Goal: Obtain resource: Download file/media

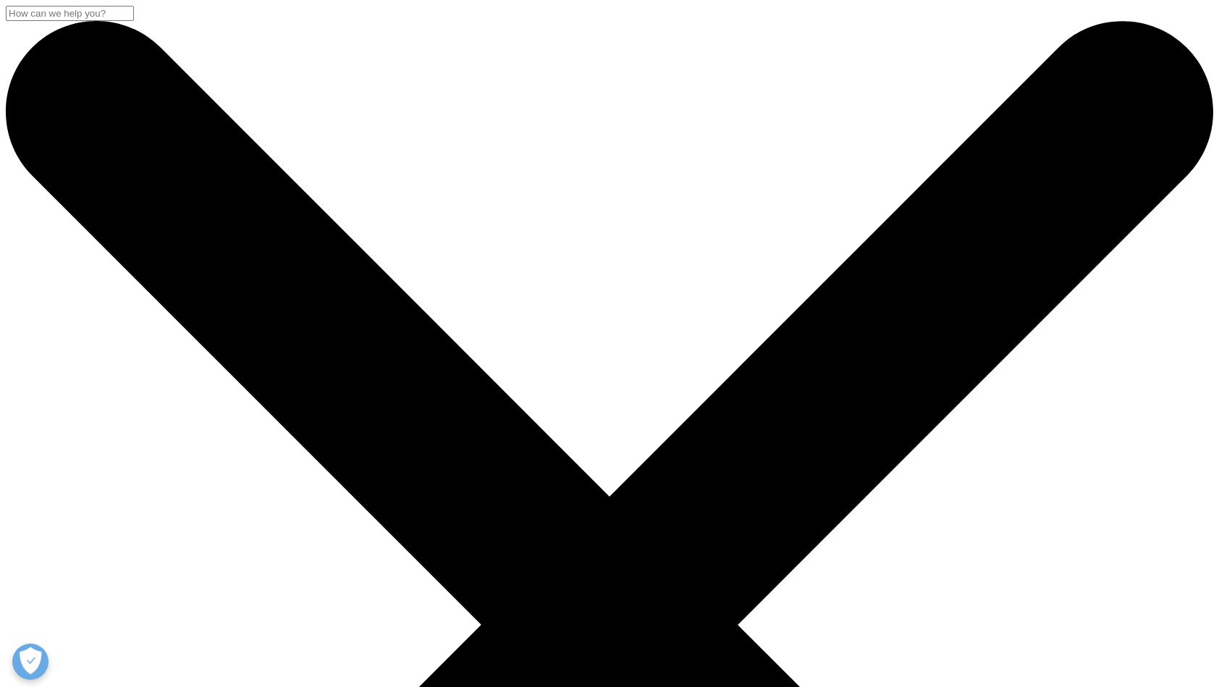
scroll to position [217, 0]
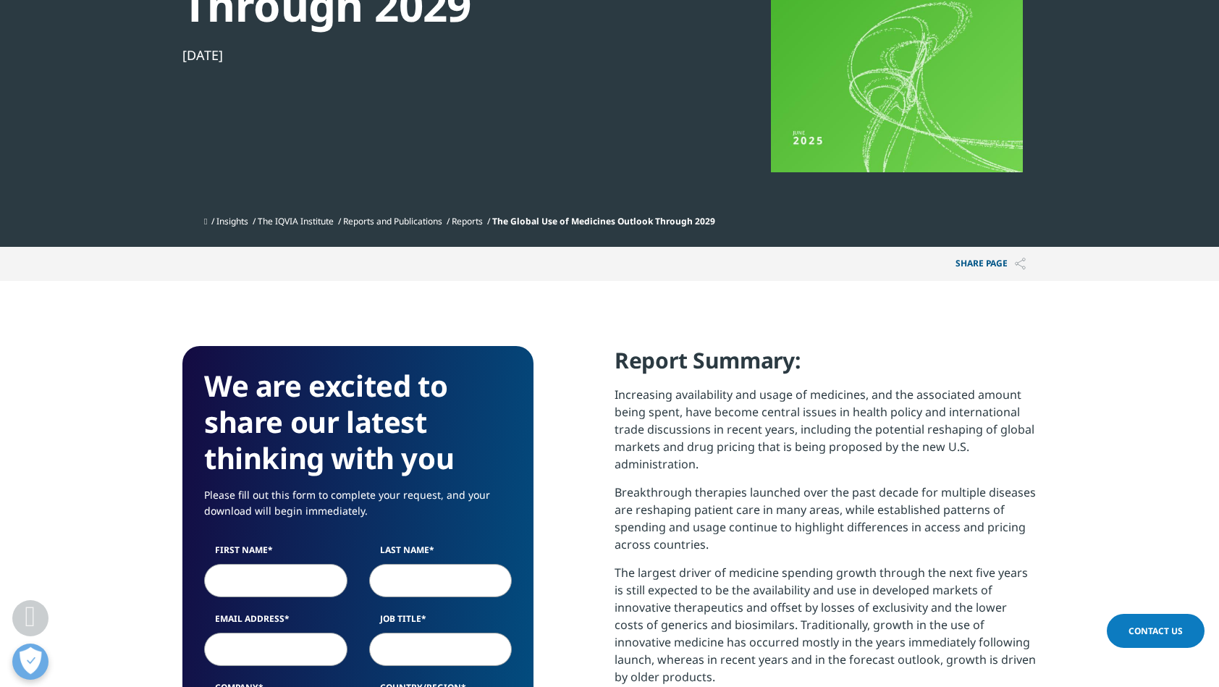
scroll to position [362, 0]
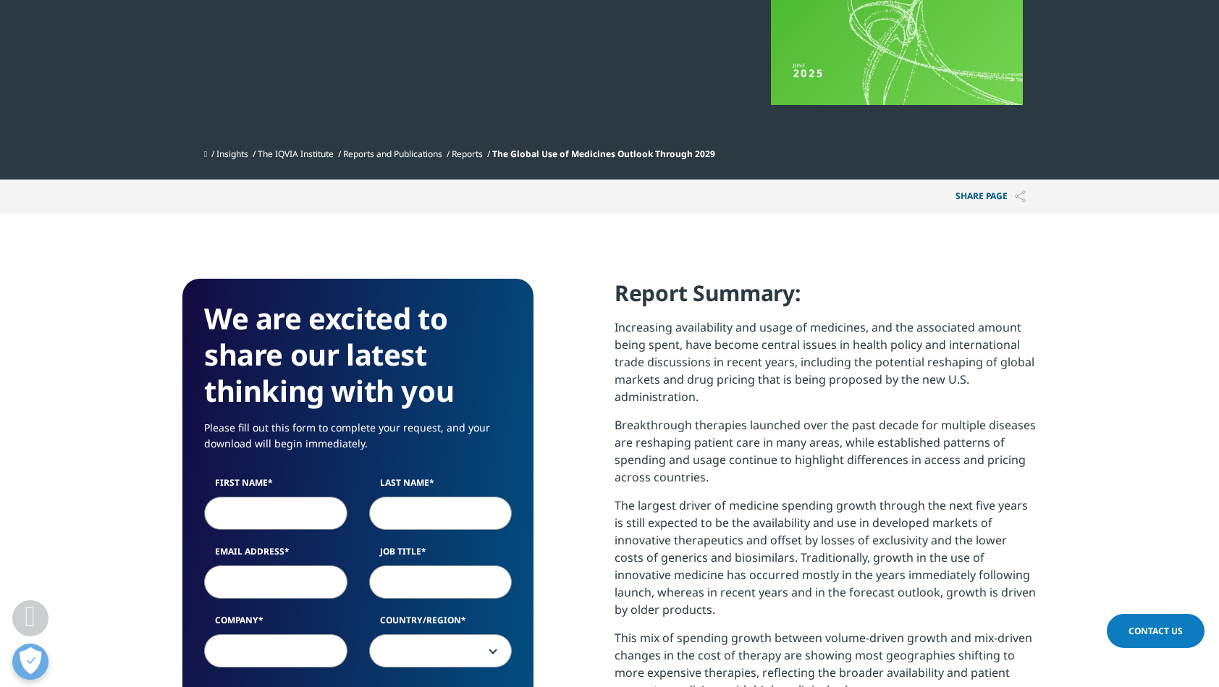
click at [270, 525] on input "First Name" at bounding box center [275, 513] width 143 height 33
type input "[PERSON_NAME]"
type input "Naty-Daufin"
type input "[PERSON_NAME][EMAIL_ADDRESS][DOMAIN_NAME]"
select select "France"
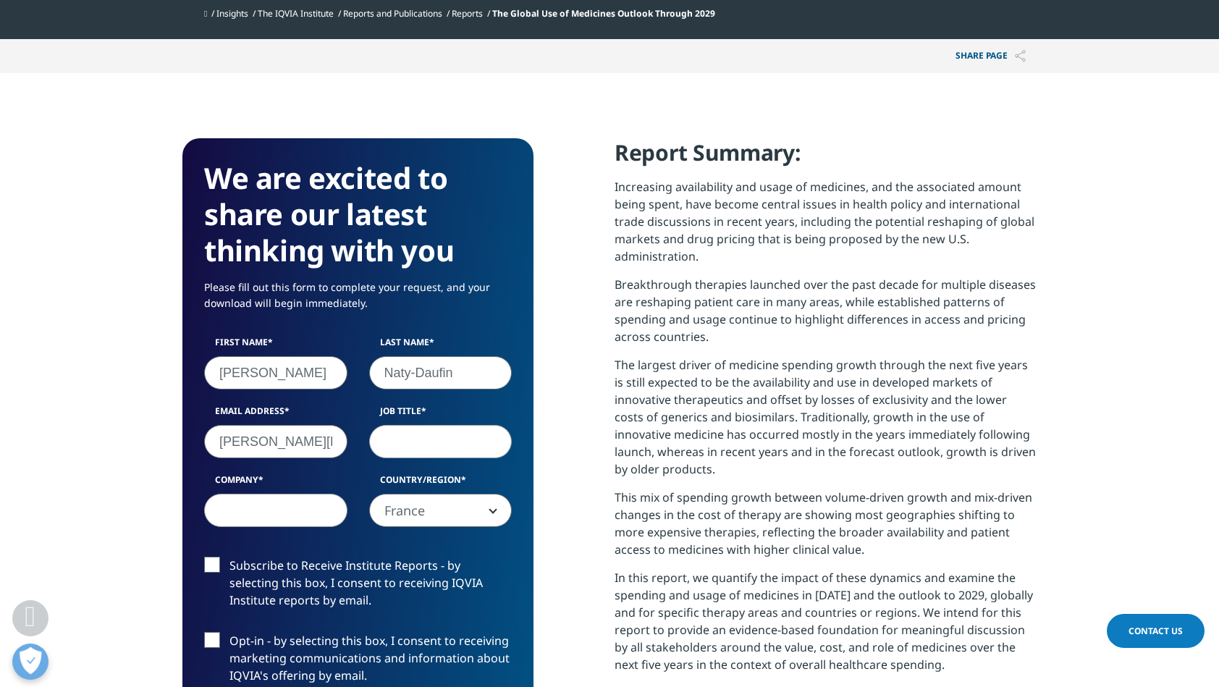
scroll to position [507, 0]
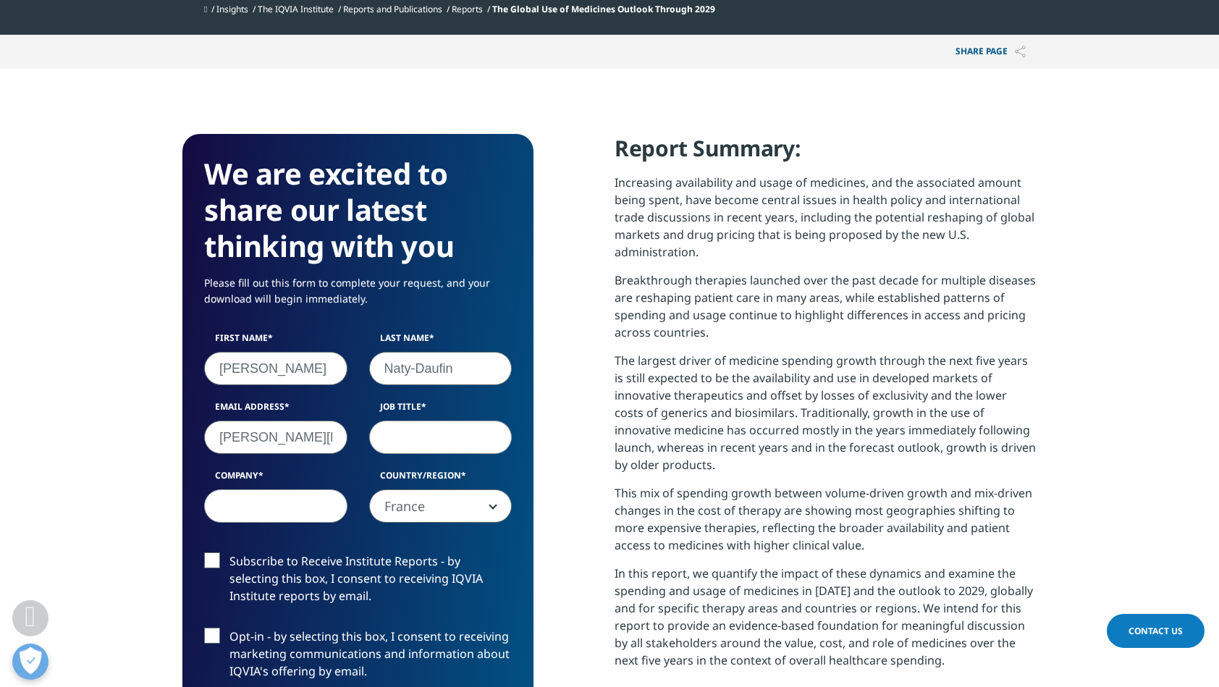
click at [431, 439] on input "Job Title" at bounding box center [440, 437] width 143 height 33
type input "Directeur"
click at [279, 497] on input "Company" at bounding box center [275, 505] width 143 height 33
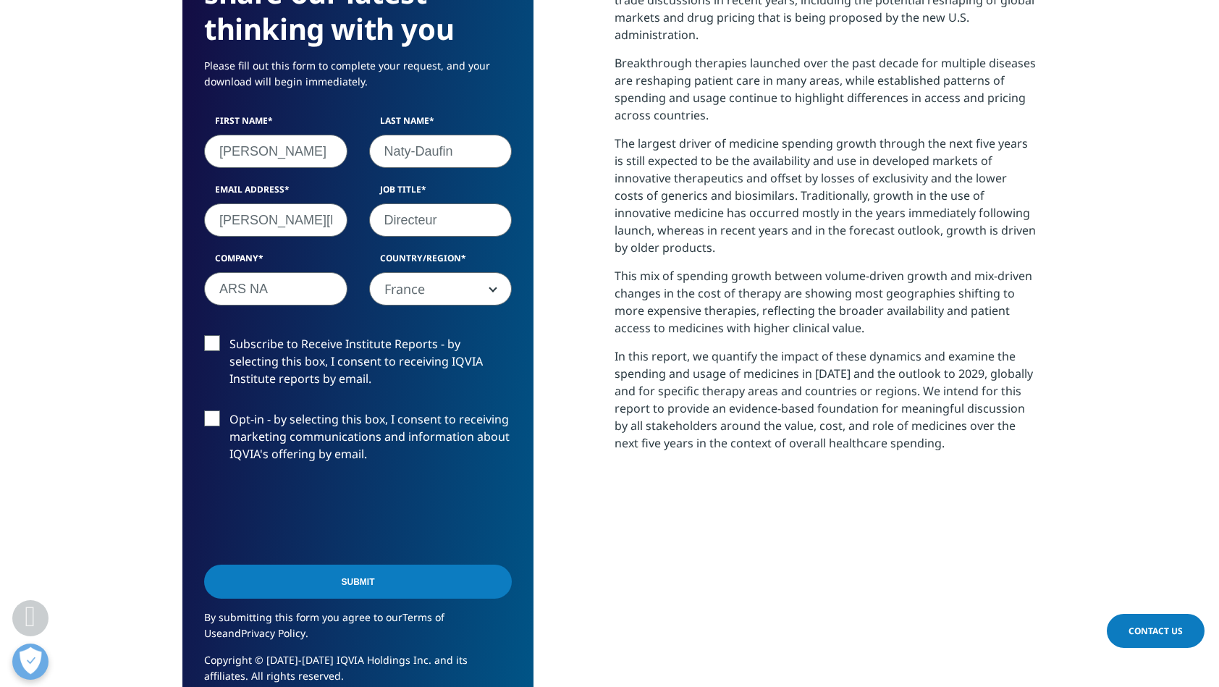
type input "ARS NA"
drag, startPoint x: 371, startPoint y: 584, endPoint x: 762, endPoint y: 518, distance: 396.5
click at [371, 584] on input "Submit" at bounding box center [358, 582] width 308 height 34
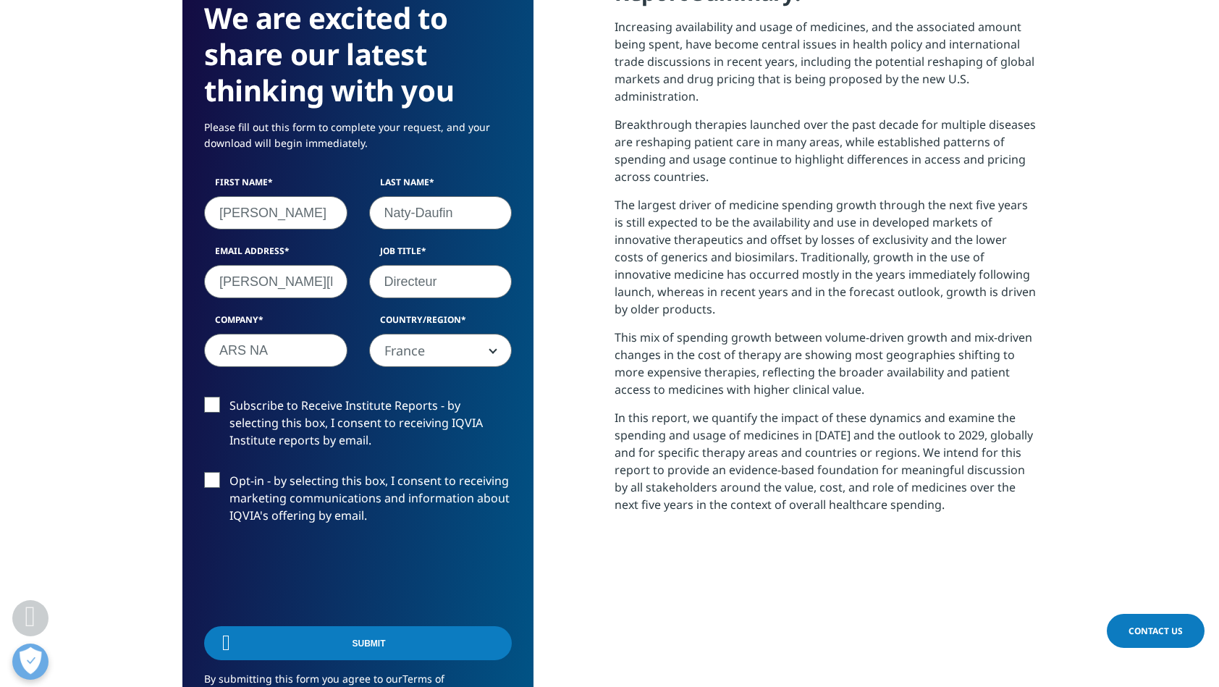
scroll to position [582, 854]
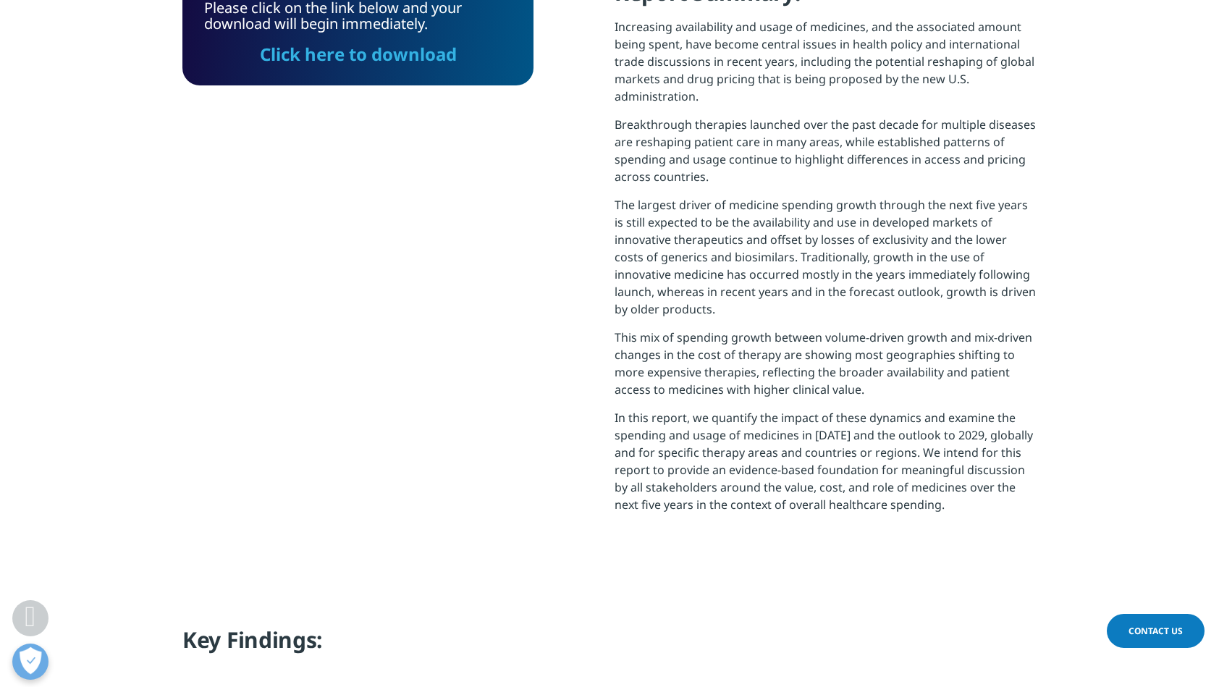
drag, startPoint x: 374, startPoint y: 48, endPoint x: 1024, endPoint y: 149, distance: 658.0
click at [374, 48] on link "Click here to download" at bounding box center [358, 54] width 197 height 24
